Goal: Transaction & Acquisition: Purchase product/service

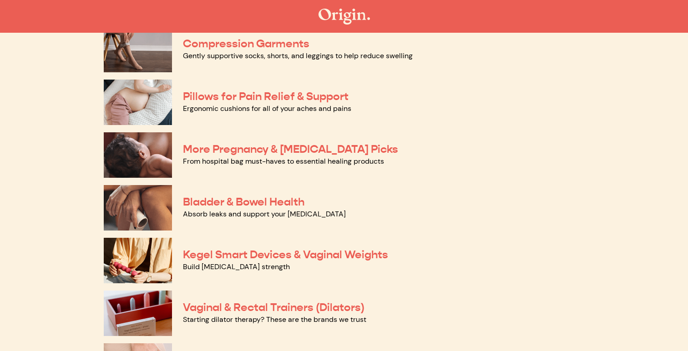
scroll to position [159, 0]
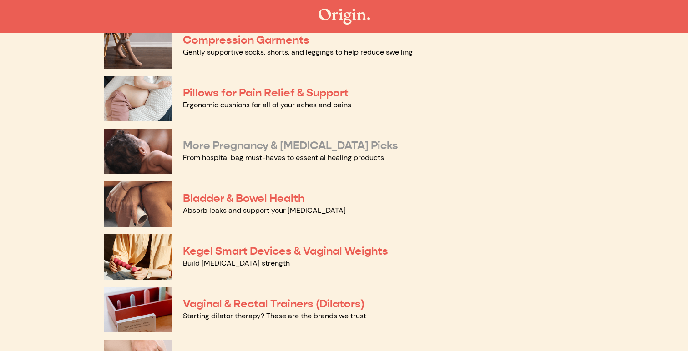
click at [259, 143] on link "More Pregnancy & [MEDICAL_DATA] Picks" at bounding box center [290, 146] width 215 height 14
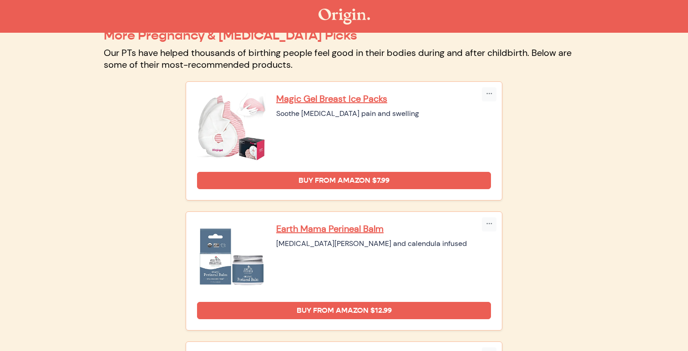
scroll to position [64, 0]
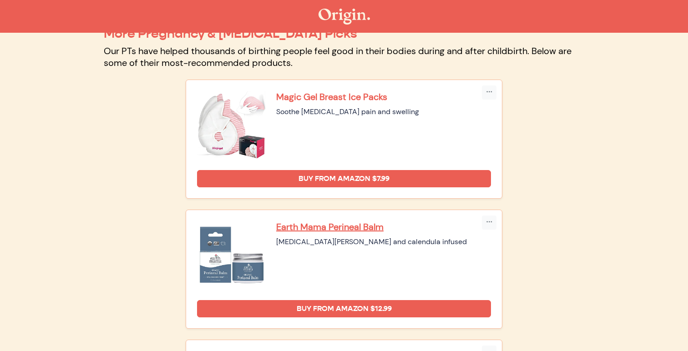
copy p "Magic Gel Breast Ice Packs"
drag, startPoint x: 274, startPoint y: 87, endPoint x: 387, endPoint y: 93, distance: 113.4
click at [387, 93] on div "Magic Gel Breast Ice Packs Soothe [MEDICAL_DATA] pain and swelling Buy from Ama…" at bounding box center [344, 139] width 316 height 118
click at [327, 110] on div "Soothe [MEDICAL_DATA] pain and swelling" at bounding box center [383, 111] width 215 height 11
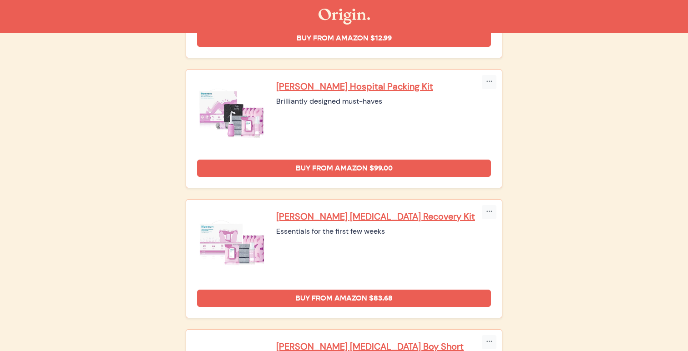
scroll to position [352, 0]
